Goal: Information Seeking & Learning: Check status

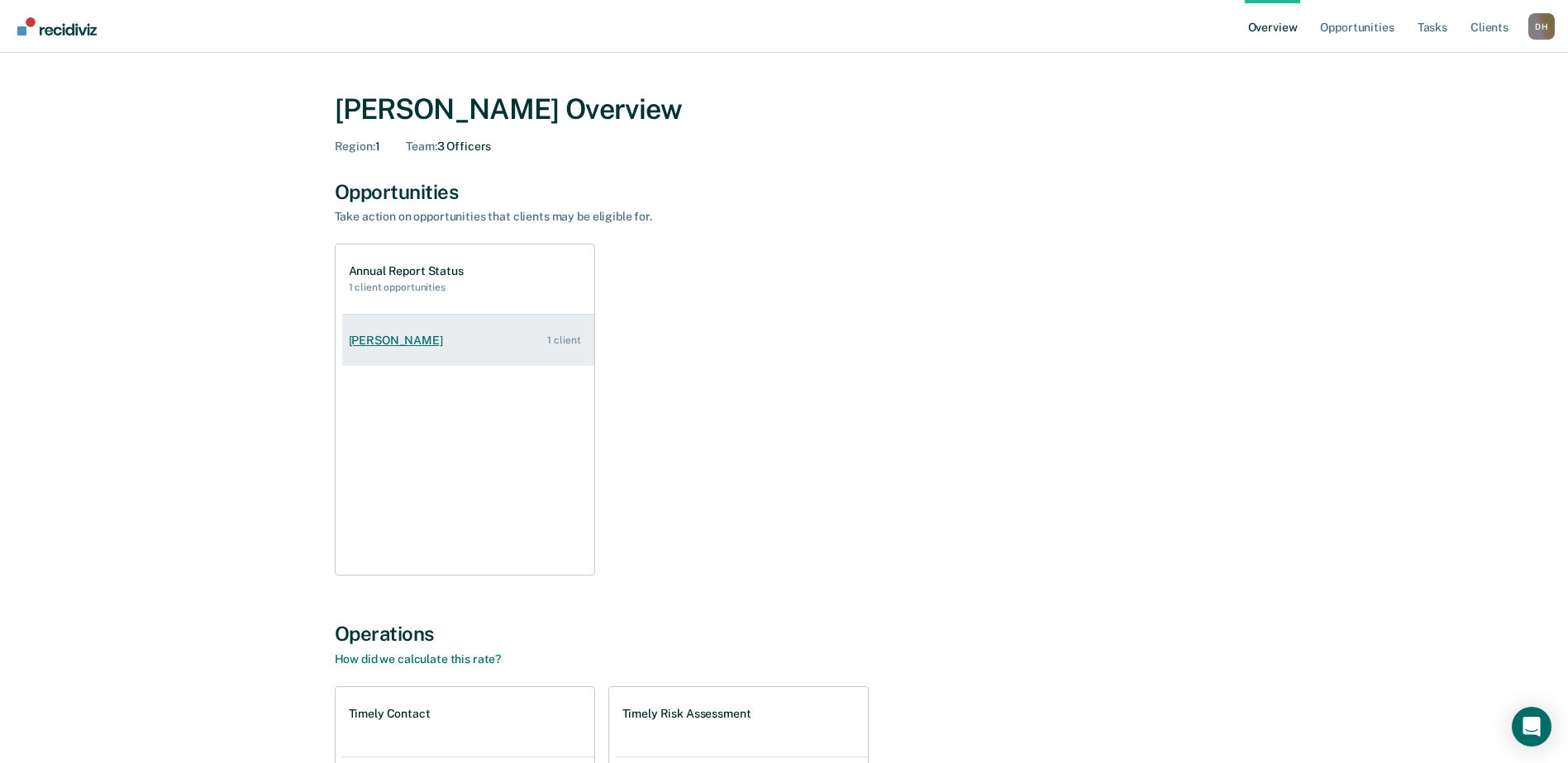
click at [371, 328] on link "[PERSON_NAME] 1 client" at bounding box center [468, 341] width 253 height 47
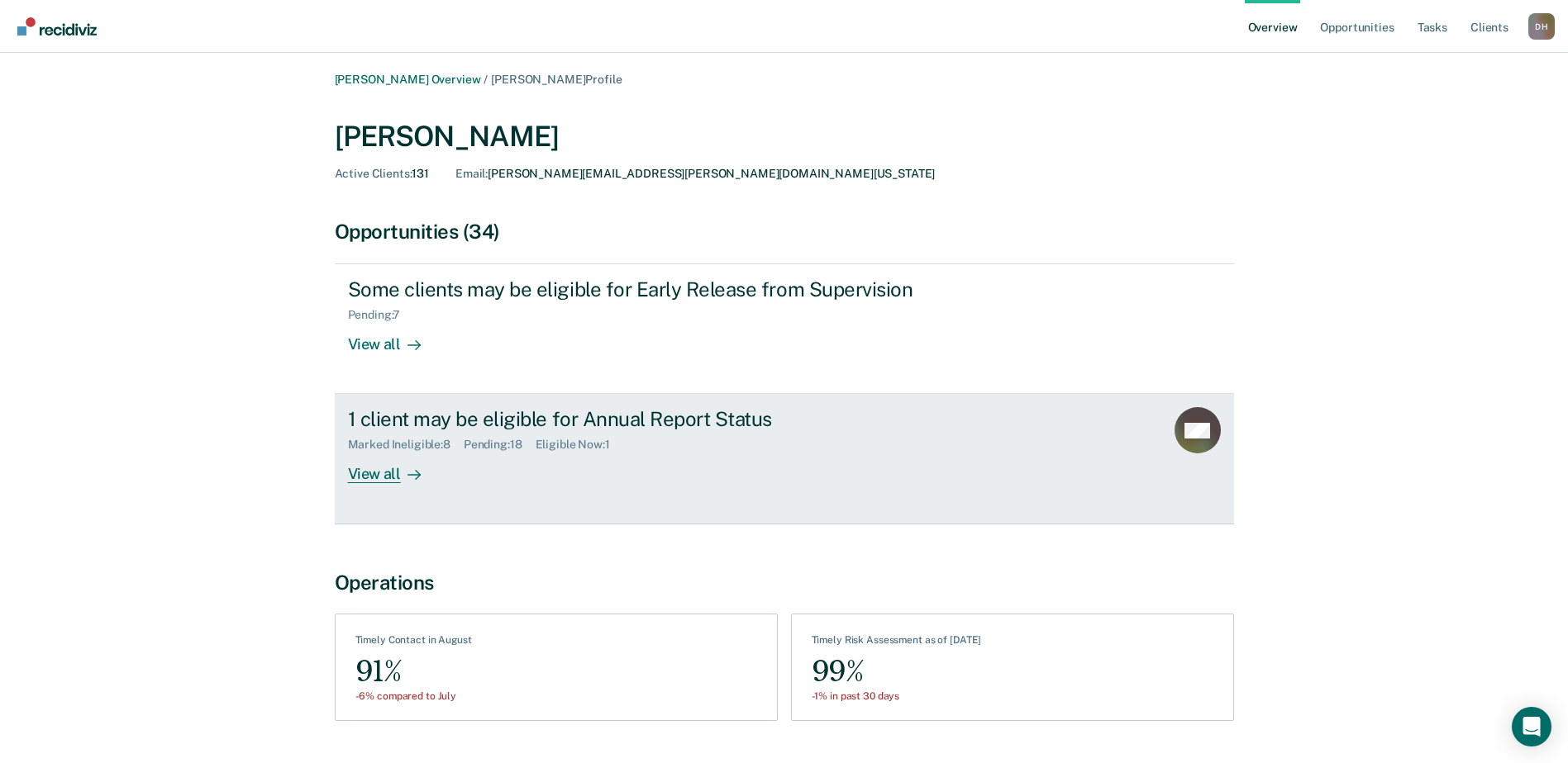
click at [390, 479] on div "View all" at bounding box center [394, 468] width 92 height 33
